Goal: Transaction & Acquisition: Purchase product/service

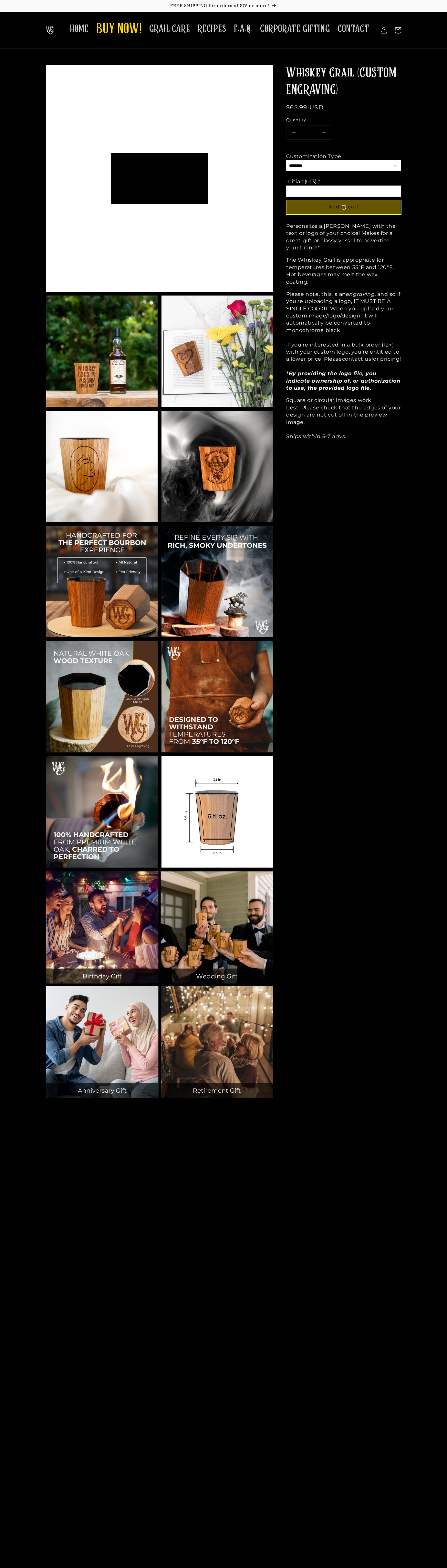
scroll to position [51, 97]
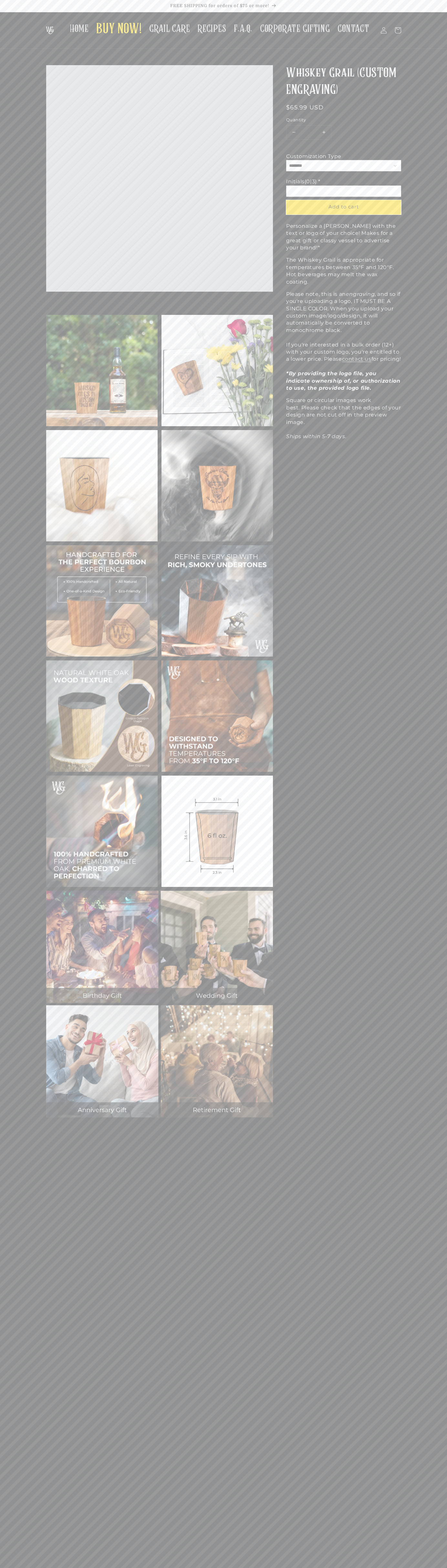
click at [358, 356] on link "contact us" at bounding box center [356, 359] width 29 height 6
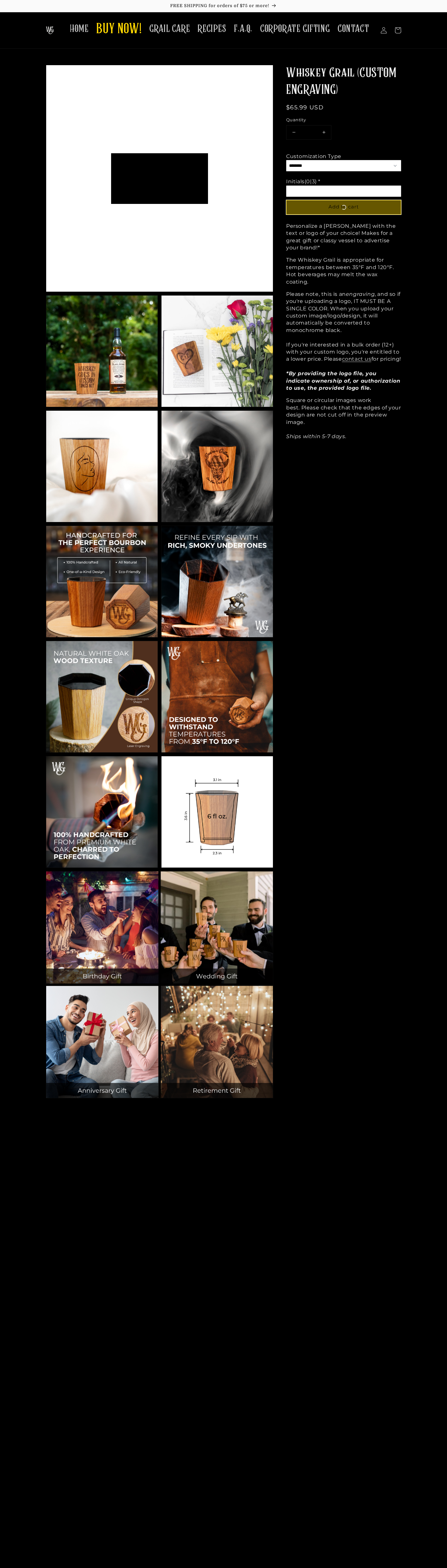
scroll to position [51, 97]
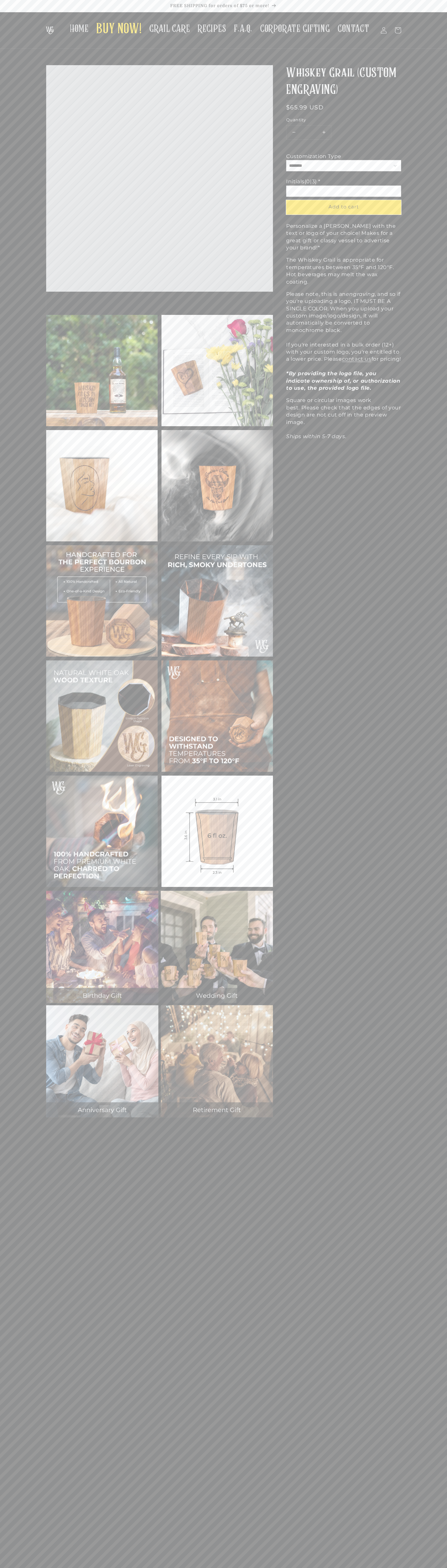
click at [343, 207] on span "Add to cart" at bounding box center [343, 206] width 30 height 6
click at [398, 30] on icon at bounding box center [397, 30] width 14 height 14
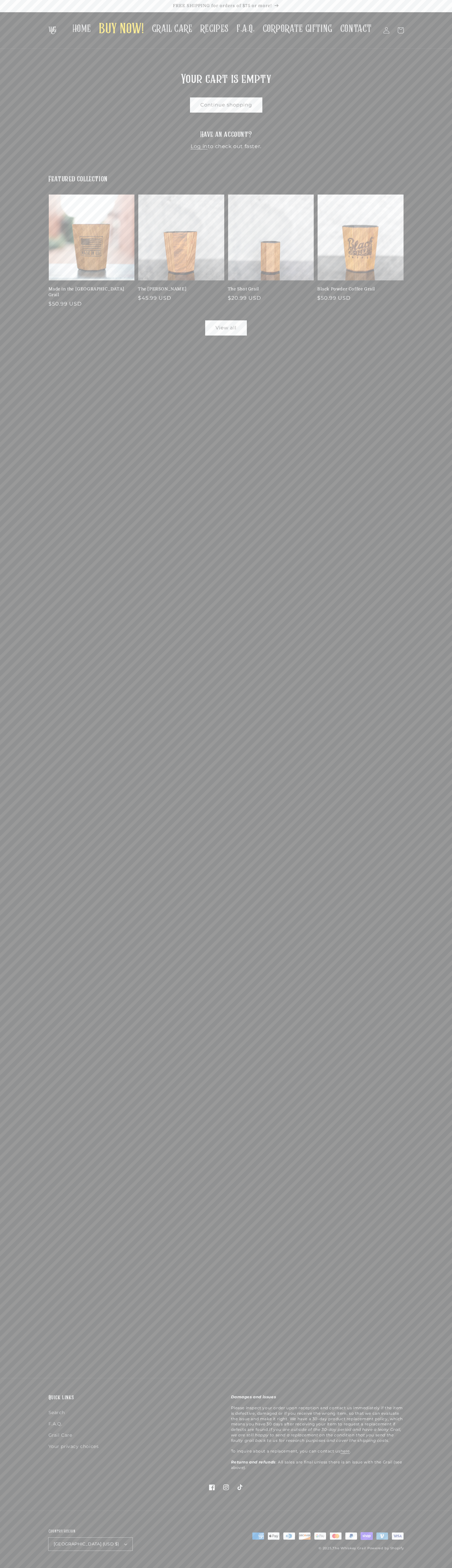
click at [402, 21] on header "HOME BUY NOW! GRAIL CARE RECIPES F.A.Q. CORPORATE GIFTING CONTACT Log in Facebo…" at bounding box center [226, 30] width 387 height 37
click at [449, 219] on section "Featured collection Made in the USA Grail Regular price $50.99 USD Regular pric…" at bounding box center [226, 255] width 452 height 161
click at [51, 1567] on html "Skip to content FREE SHIPPING for orders of $75 or more! HOME BUY NOW! GRAIL CA…" at bounding box center [226, 784] width 452 height 1568
click at [32, 971] on main "Your cart Continue shopping Your cart is empty Continue shopping Have an accoun…" at bounding box center [226, 713] width 452 height 1329
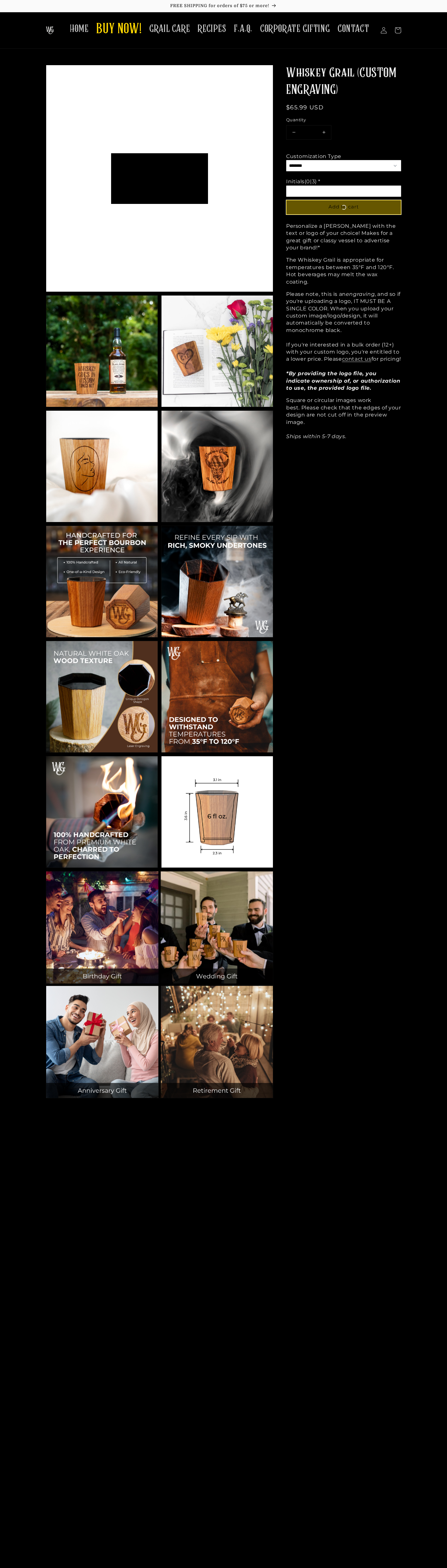
scroll to position [51, 97]
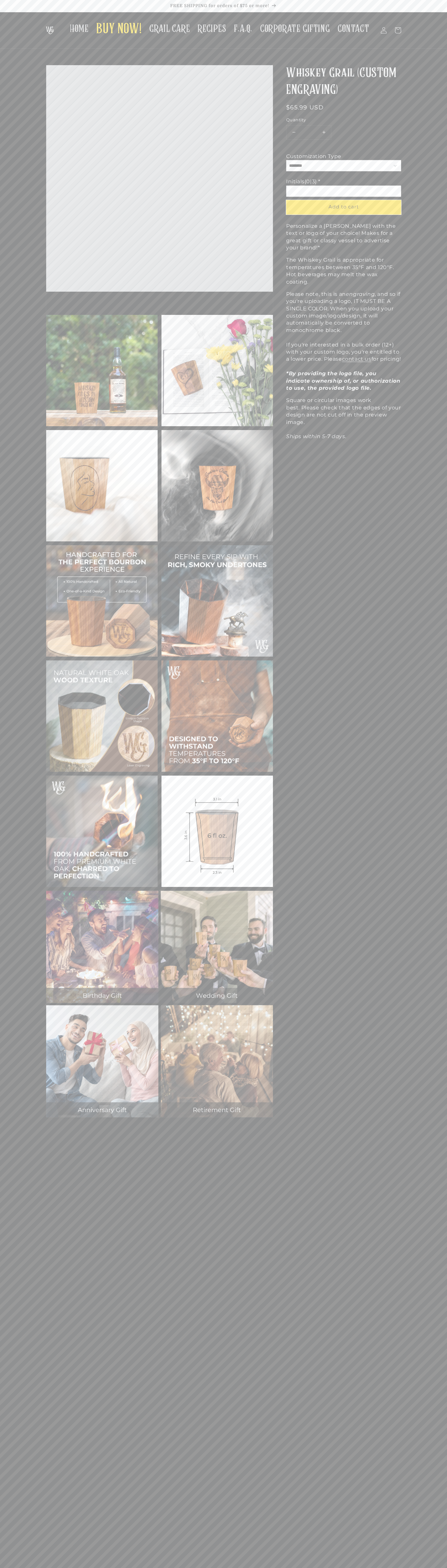
click at [343, 108] on div "Regular price $65.99 USD Regular price Sale price $65.99 USD Unit price / per S…" at bounding box center [343, 108] width 115 height 9
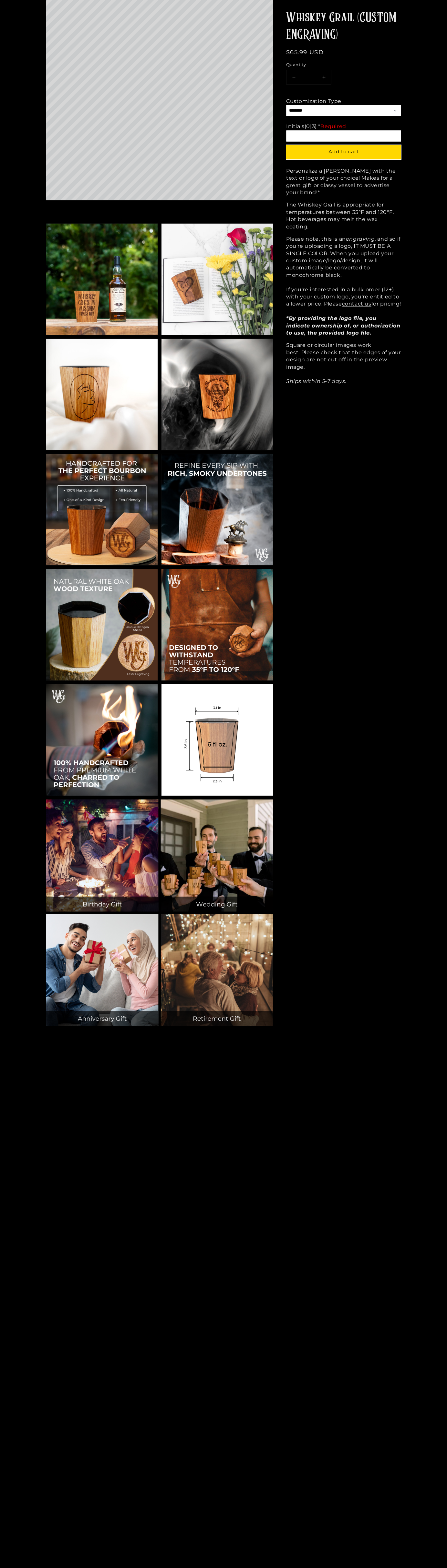
scroll to position [900, 0]
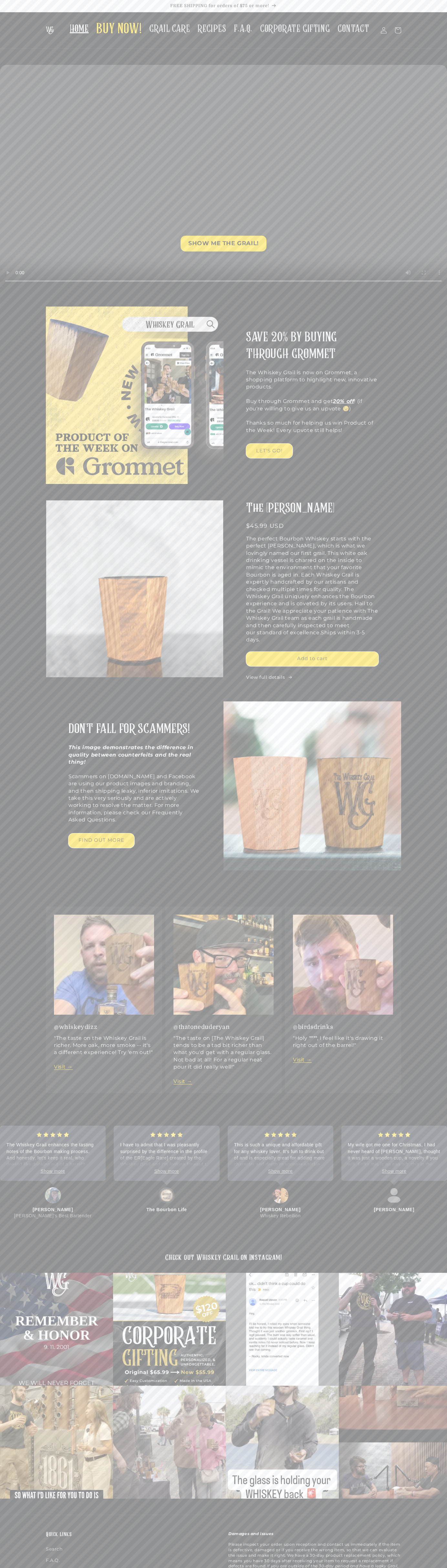
click at [269, 451] on link "LET'S GO!" at bounding box center [269, 451] width 46 height 15
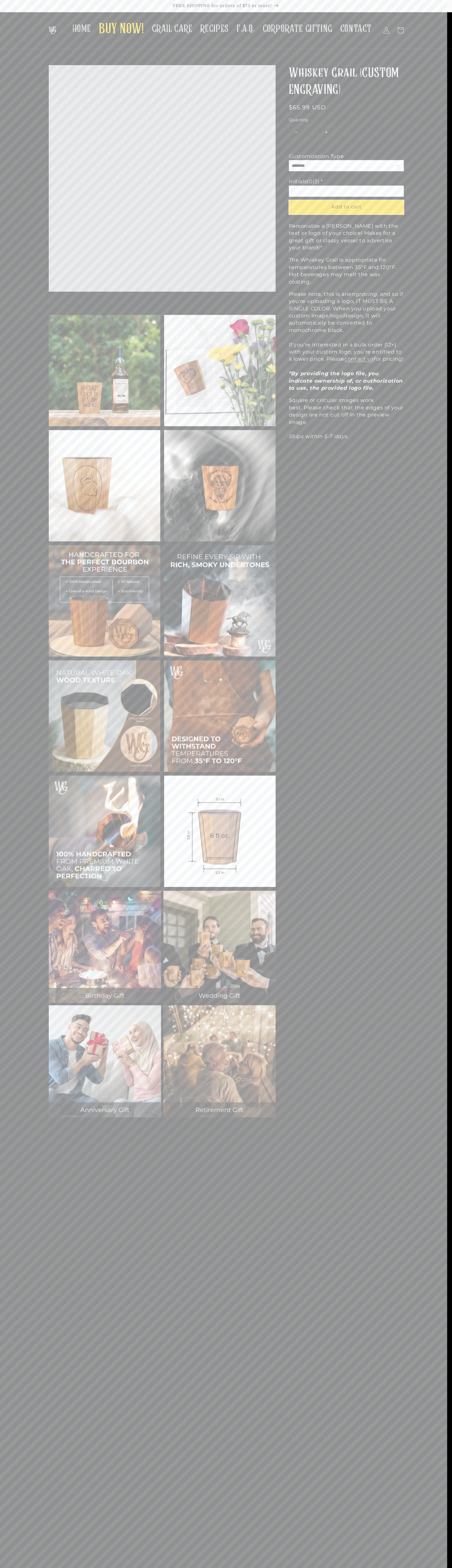
click at [411, 10] on link "FREE SHIPPING for orders of $75 or more!" at bounding box center [226, 6] width 452 height 12
click at [385, 1567] on html "Skip to content FREE SHIPPING for orders of $75 or more! HOME BUY NOW! GRAIL CA…" at bounding box center [226, 784] width 452 height 1568
click at [7, 371] on section "Skip to product information Open media 1 in gallery view Open media 2 in galler…" at bounding box center [226, 598] width 452 height 1066
